Goal: Task Accomplishment & Management: Use online tool/utility

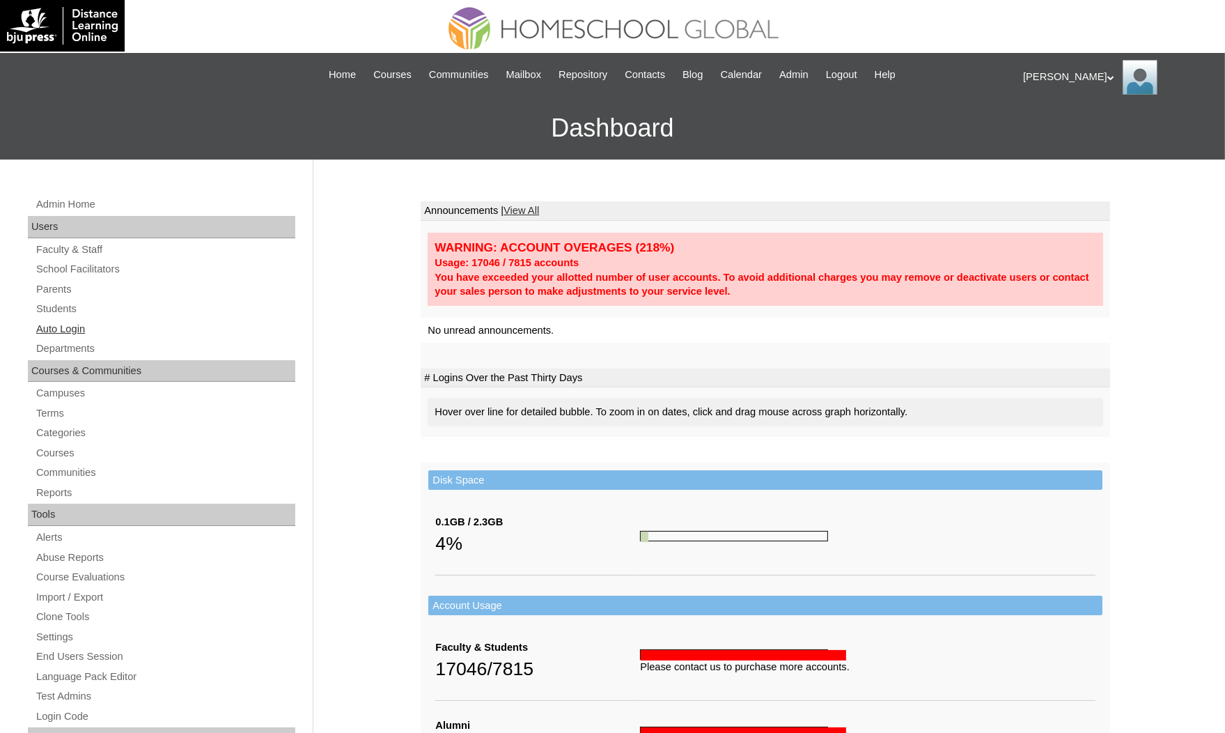
click at [57, 327] on link "Auto Login" at bounding box center [165, 328] width 260 height 17
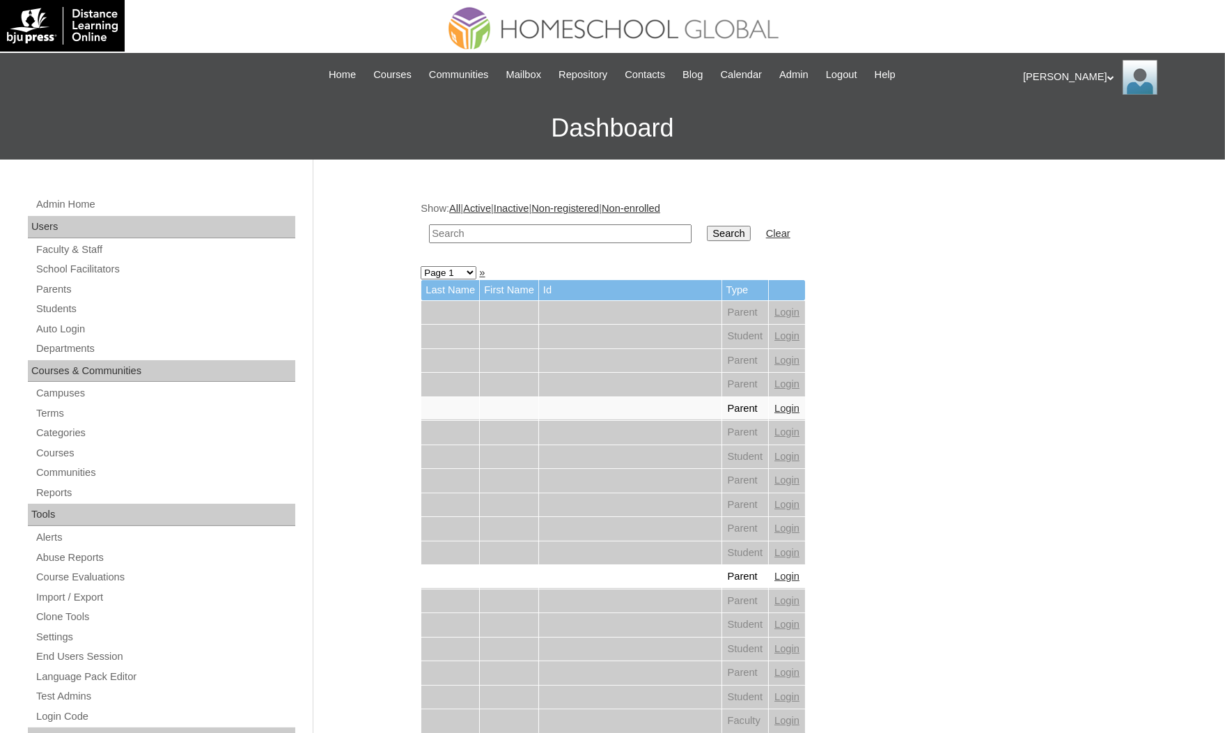
click at [461, 220] on td at bounding box center [560, 233] width 276 height 33
click at [464, 224] on input "text" at bounding box center [560, 233] width 263 height 19
paste input "Ricia Millana"
type input "Ricia Millana"
click at [707, 226] on input "Search" at bounding box center [728, 233] width 43 height 15
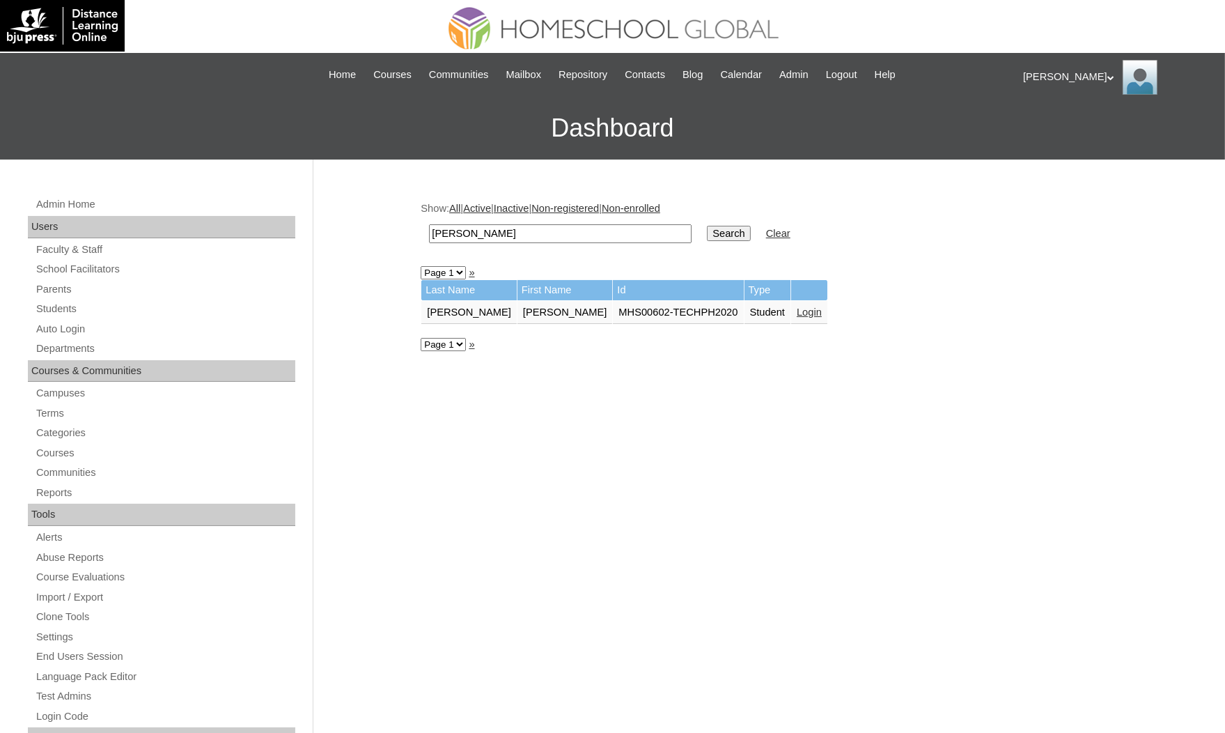
click at [797, 306] on link "Login" at bounding box center [809, 311] width 25 height 11
